Goal: Task Accomplishment & Management: Complete application form

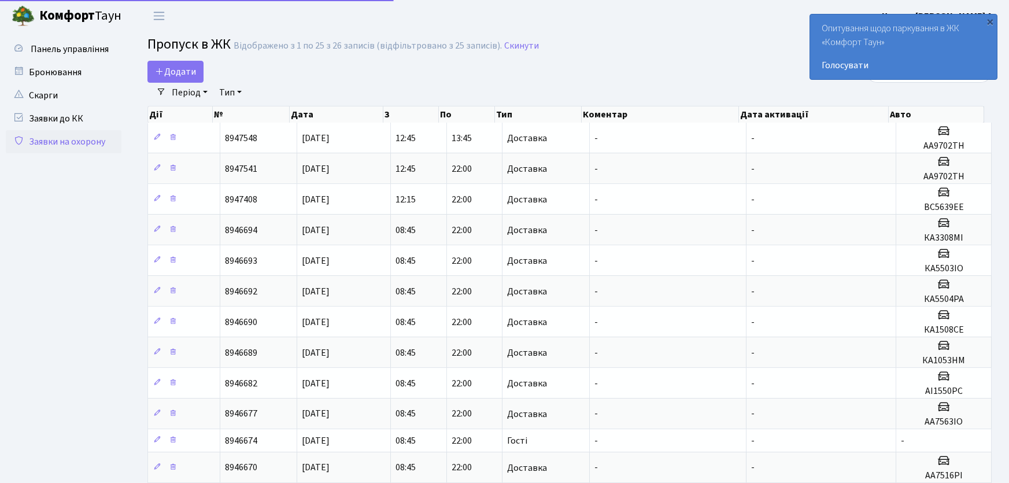
select select "25"
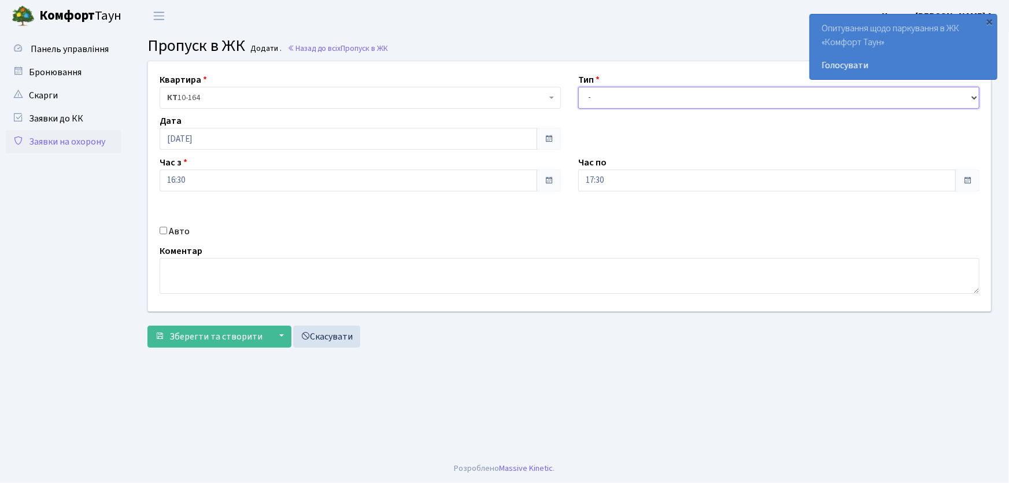
click at [632, 102] on select "- Доставка Таксі Гості Сервіс" at bounding box center [778, 98] width 401 height 22
select select "1"
click at [578, 87] on select "- Доставка Таксі Гості Сервіс" at bounding box center [778, 98] width 401 height 22
drag, startPoint x: 615, startPoint y: 182, endPoint x: 553, endPoint y: 185, distance: 62.5
click at [553, 185] on div "Квартира <b>КТ</b>&nbsp;&nbsp;&nbsp;&nbsp;10-164 КТ 10-164 Тип - Доставка Таксі…" at bounding box center [569, 186] width 861 height 250
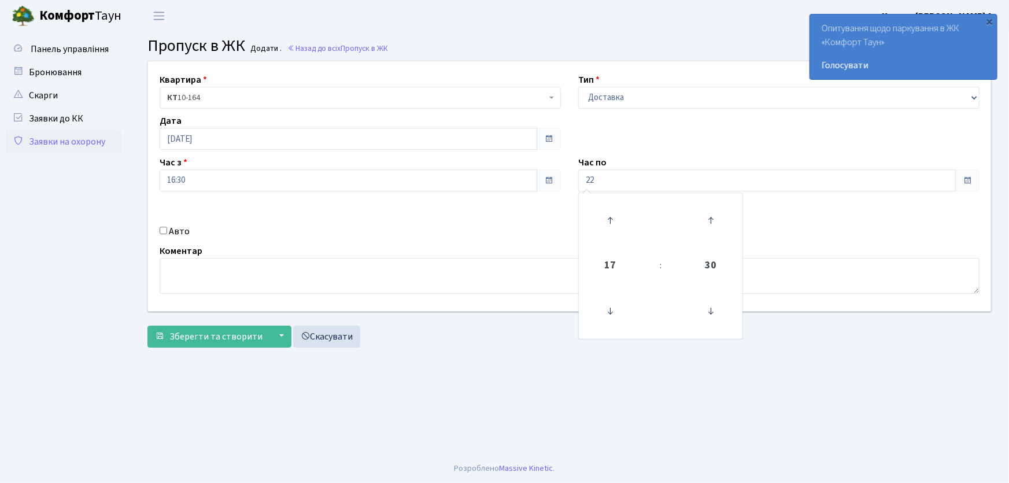
type input "22:00"
click at [163, 228] on input "Авто" at bounding box center [164, 231] width 8 height 8
checkbox input "true"
type input "ка5232РС"
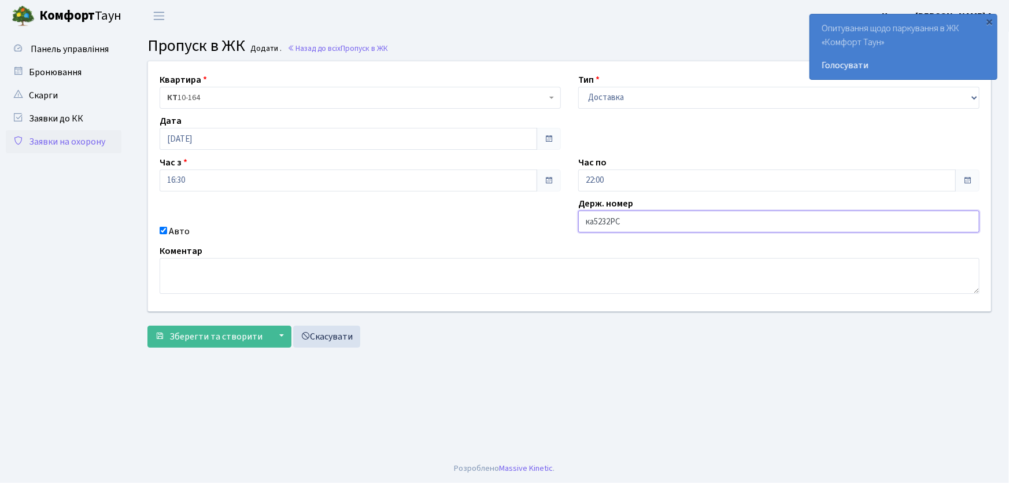
click at [147, 326] on button "Зберегти та створити" at bounding box center [208, 337] width 123 height 22
